Goal: Task Accomplishment & Management: Manage account settings

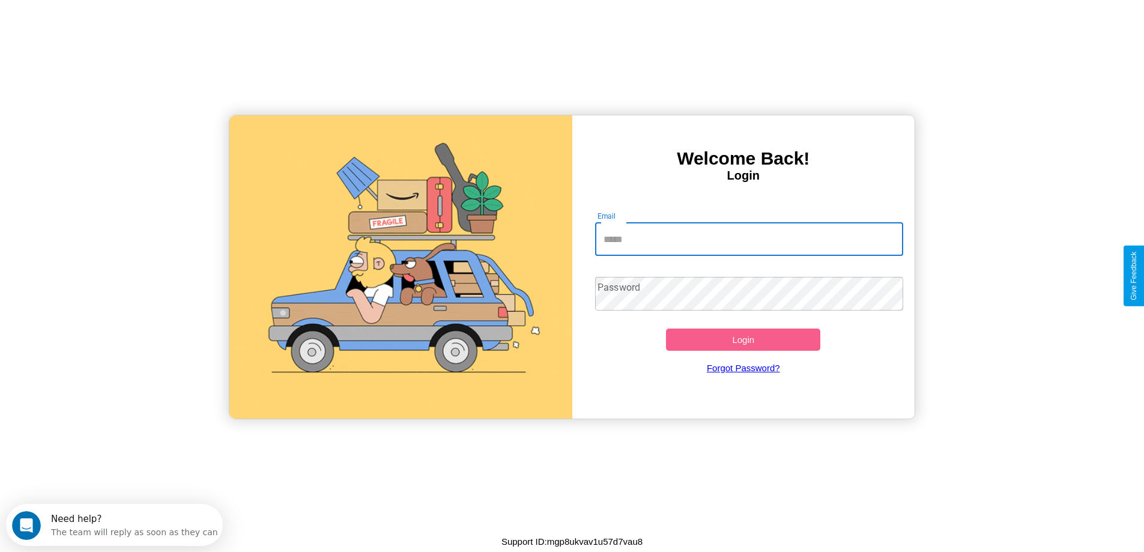
click at [749, 239] on input "Email" at bounding box center [749, 239] width 308 height 34
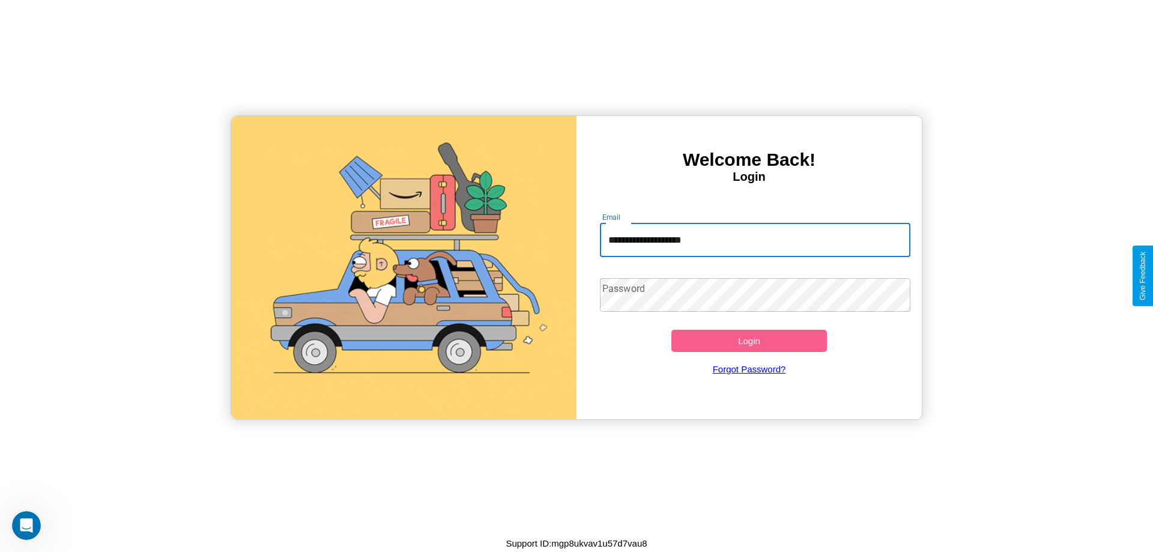
type input "**********"
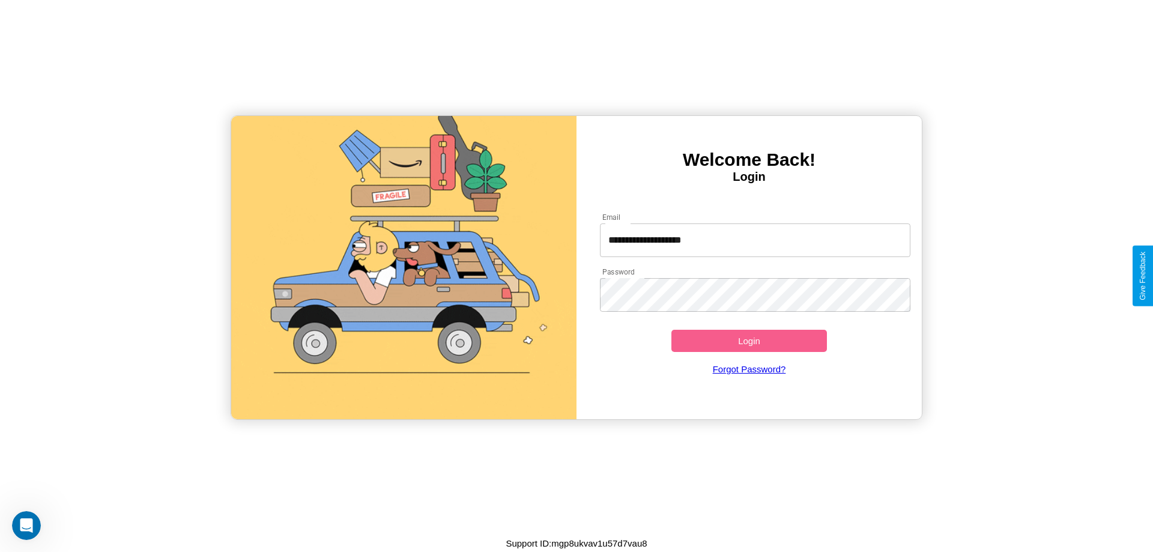
click at [749, 340] on button "Login" at bounding box center [748, 341] width 155 height 22
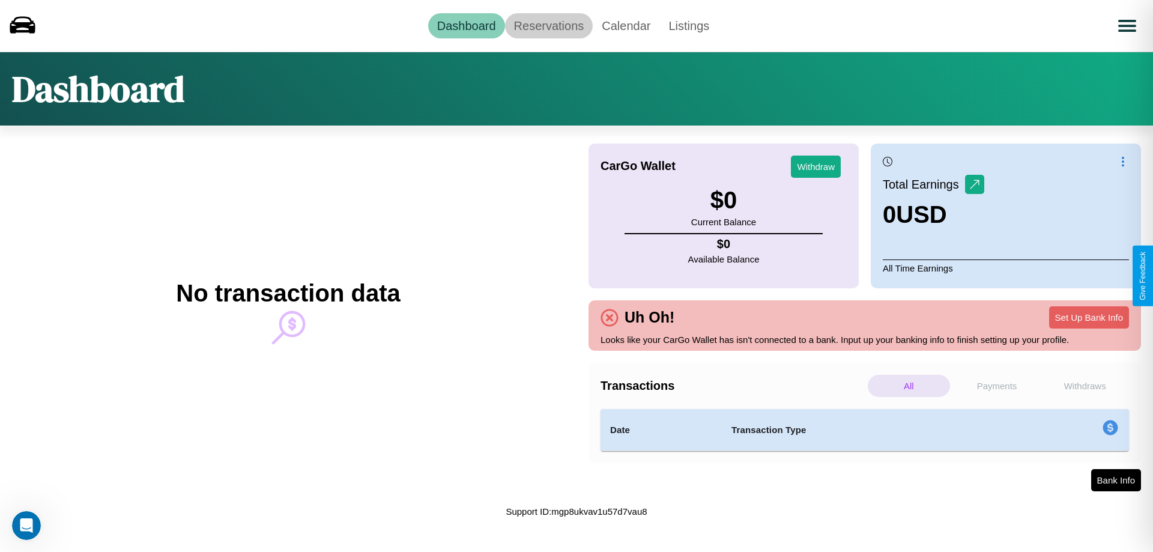
click at [548, 25] on link "Reservations" at bounding box center [549, 25] width 88 height 25
